Goal: Task Accomplishment & Management: Manage account settings

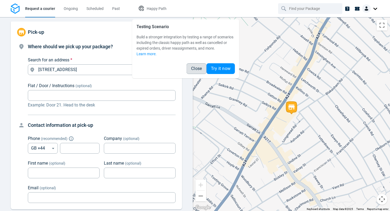
click at [194, 69] on span "Close" at bounding box center [196, 68] width 11 height 4
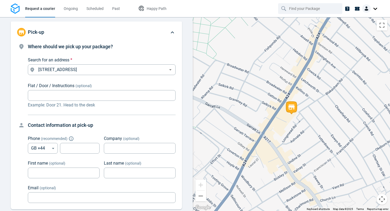
click at [366, 9] on img at bounding box center [366, 8] width 9 height 9
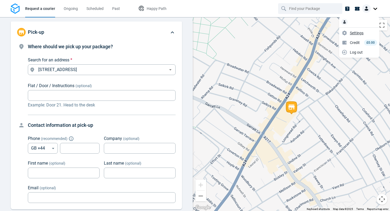
click at [350, 32] on span "Settings" at bounding box center [357, 33] width 14 height 6
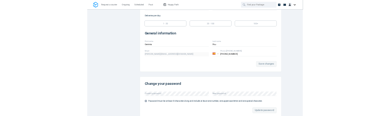
scroll to position [95, 0]
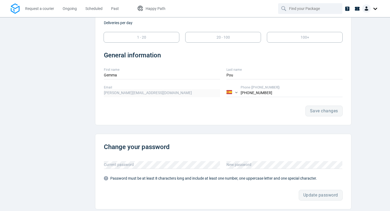
click at [153, 165] on label "Current password" at bounding box center [162, 162] width 116 height 10
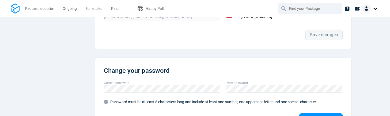
scroll to position [192, 0]
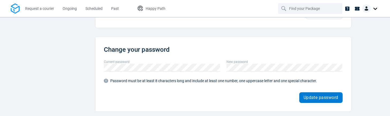
click at [310, 96] on span "Update password" at bounding box center [321, 98] width 35 height 4
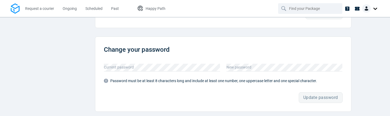
click at [138, 69] on label "Current password" at bounding box center [162, 65] width 116 height 10
click at [233, 67] on label "New password" at bounding box center [284, 65] width 116 height 10
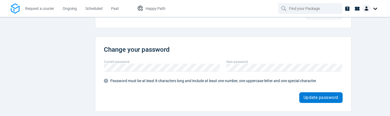
click at [324, 100] on span "Update password" at bounding box center [321, 98] width 35 height 4
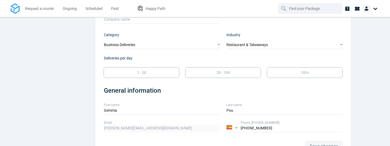
scroll to position [35, 0]
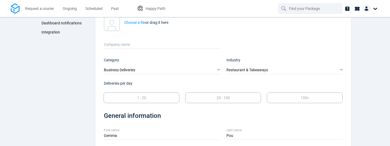
click at [55, 33] on span "Integration" at bounding box center [50, 32] width 18 height 4
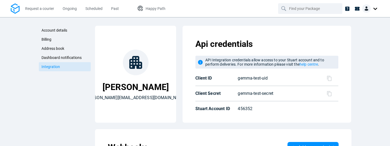
click at [375, 8] on div at bounding box center [370, 8] width 17 height 9
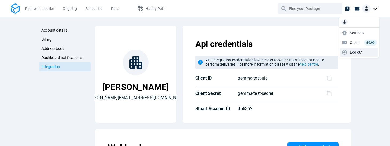
click at [352, 51] on span "Log out" at bounding box center [356, 53] width 13 height 6
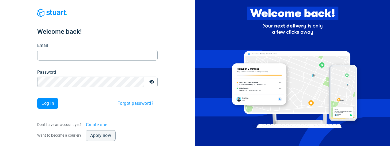
click at [132, 103] on span "Forgot password?" at bounding box center [135, 103] width 36 height 4
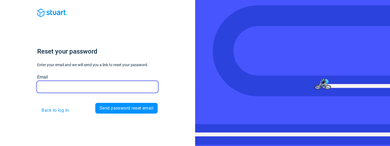
click at [74, 86] on input "Email" at bounding box center [97, 86] width 120 height 10
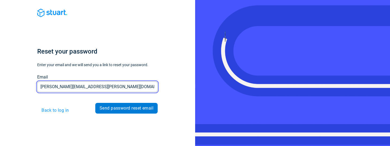
type input "g.pou@stuart.com"
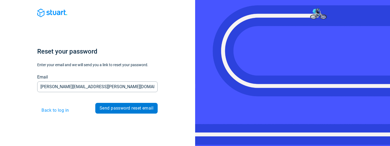
click at [131, 110] on span "Send password reset email" at bounding box center [127, 108] width 54 height 4
